Goal: Information Seeking & Learning: Learn about a topic

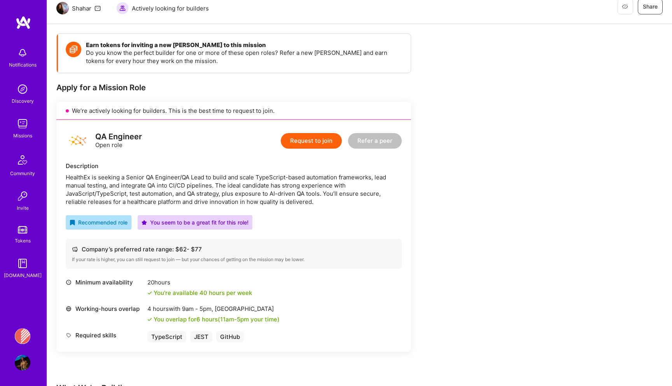
scroll to position [81, 0]
click at [21, 347] on div "Banjo Health: AI Coding Tools Enablement Workshop Profile" at bounding box center [23, 349] width 18 height 42
click at [22, 338] on img at bounding box center [23, 336] width 16 height 16
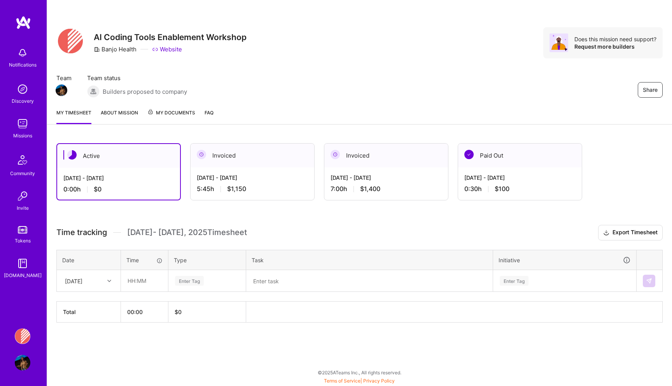
click at [157, 110] on span "My Documents" at bounding box center [171, 113] width 48 height 9
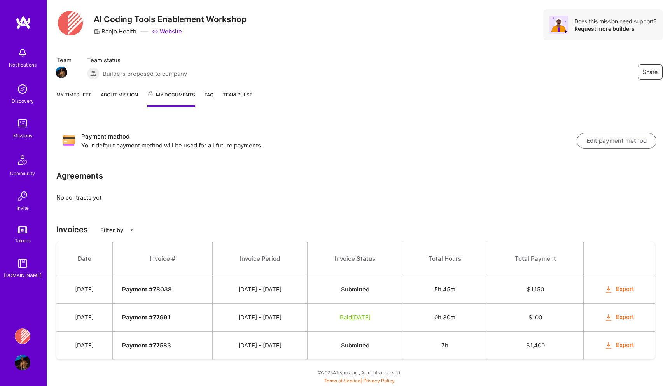
scroll to position [18, 0]
click at [24, 128] on img at bounding box center [23, 124] width 16 height 16
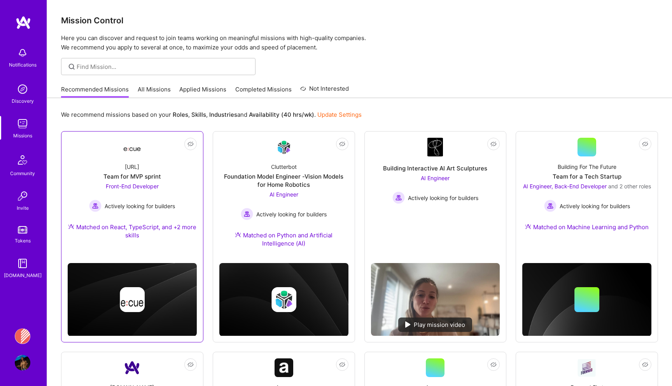
click at [98, 146] on link "Not Interested [URL] Team for MVP sprint Front-End Developer Actively looking f…" at bounding box center [132, 193] width 129 height 111
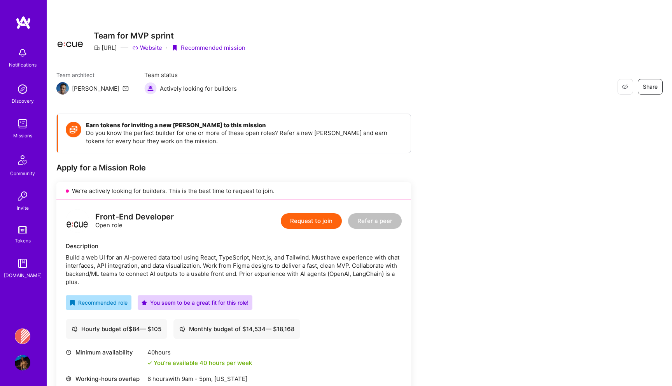
click at [21, 126] on img at bounding box center [23, 124] width 16 height 16
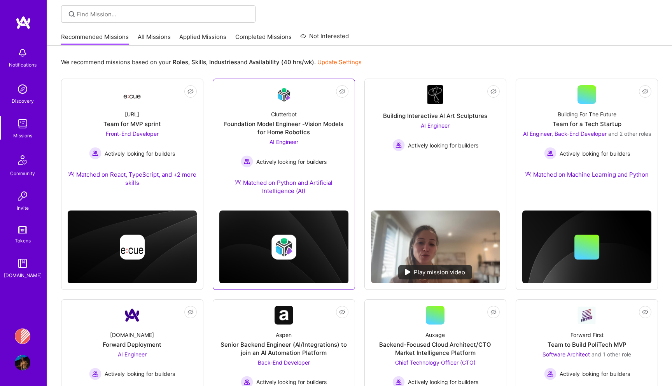
scroll to position [263, 0]
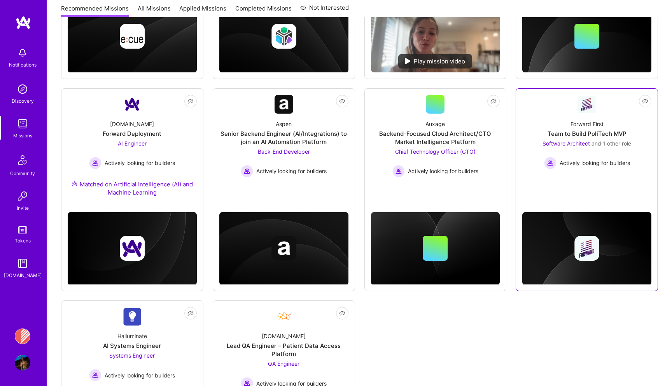
click at [566, 152] on div "Software Architect and 1 other role Actively looking for builders" at bounding box center [587, 154] width 89 height 30
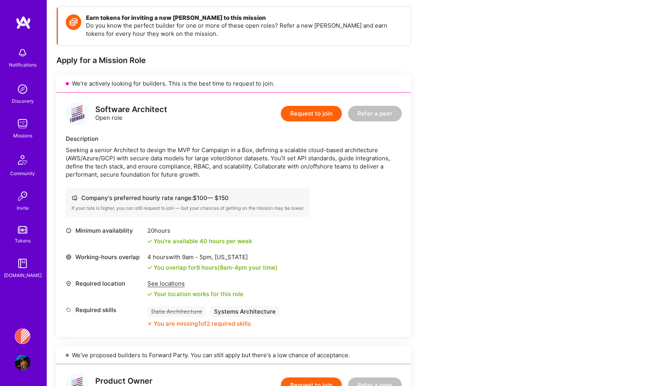
scroll to position [146, 0]
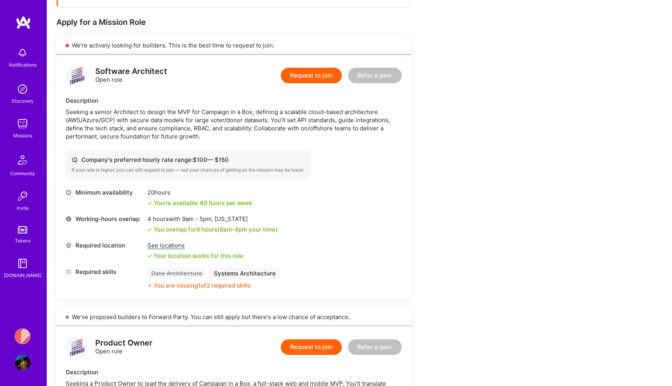
click at [17, 337] on img at bounding box center [23, 336] width 16 height 16
